Goal: Transaction & Acquisition: Purchase product/service

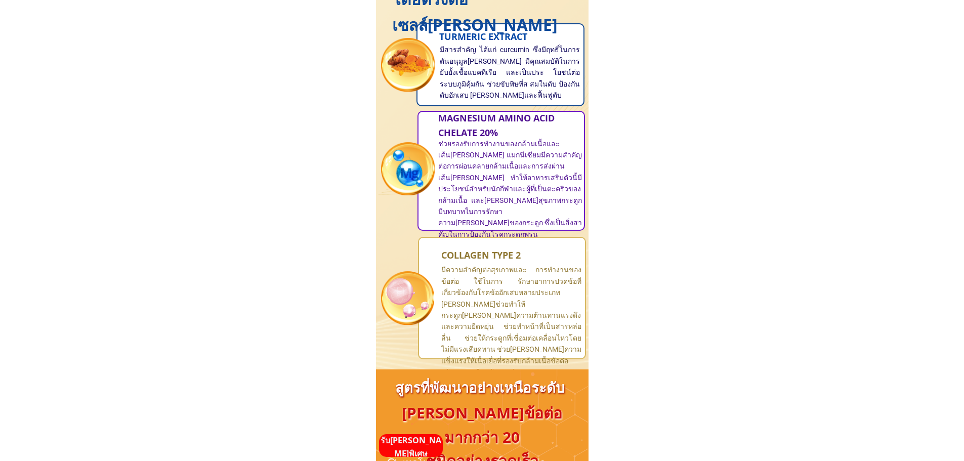
scroll to position [1114, 0]
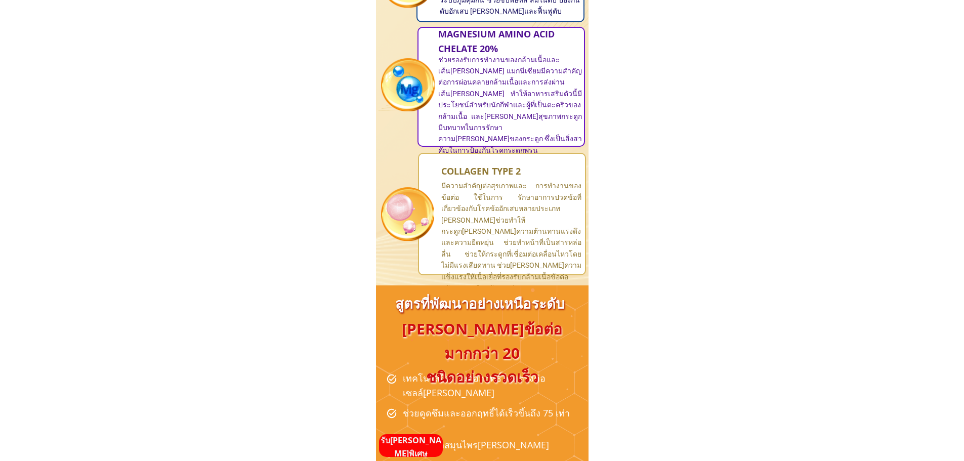
click at [426, 453] on p "รับ[PERSON_NAME]พิเศษ" at bounding box center [411, 447] width 64 height 26
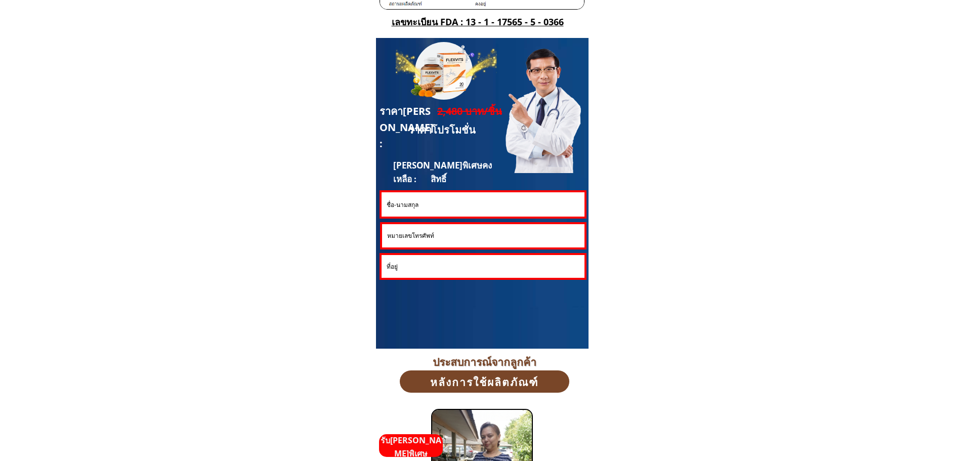
scroll to position [2733, 0]
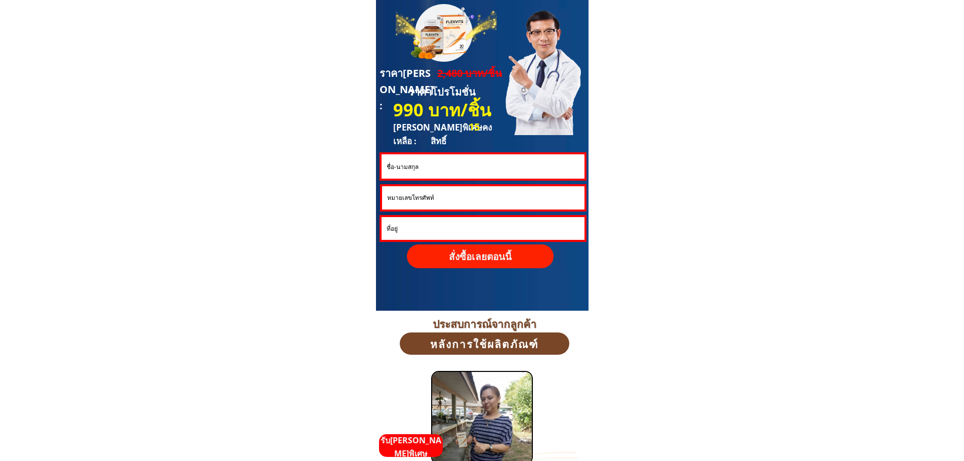
click at [486, 170] on input "text" at bounding box center [482, 166] width 197 height 24
type input "uyyyu"
click at [472, 198] on input "tel" at bounding box center [483, 197] width 197 height 23
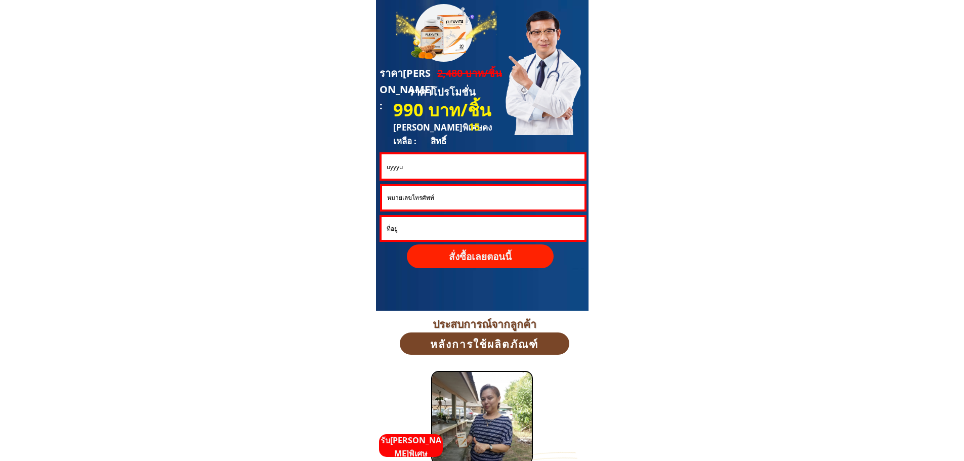
click at [472, 198] on input "tel" at bounding box center [483, 197] width 197 height 23
click at [472, 198] on input "0" at bounding box center [483, 197] width 197 height 23
type input "098888889989"
click at [459, 263] on p "สั่งซื้อเลยตอนนี้" at bounding box center [480, 256] width 161 height 26
click at [459, 263] on p "● ● ●" at bounding box center [480, 257] width 158 height 26
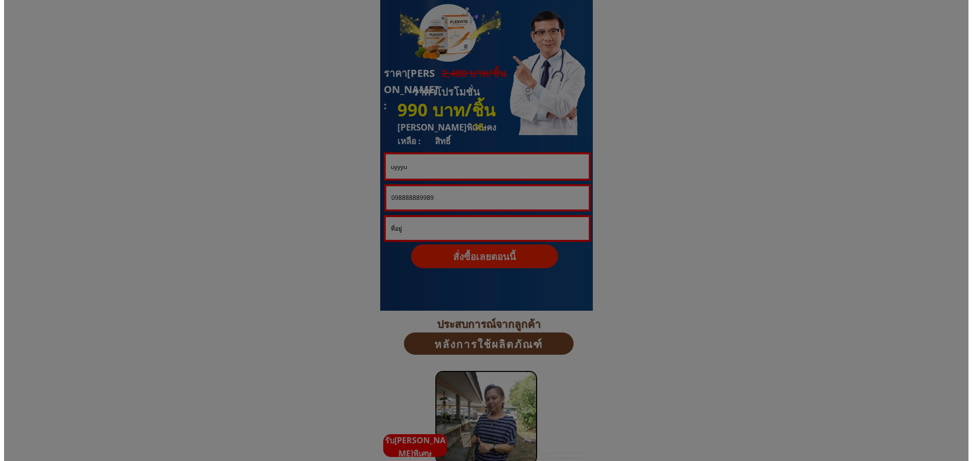
scroll to position [0, 0]
